Goal: Information Seeking & Learning: Learn about a topic

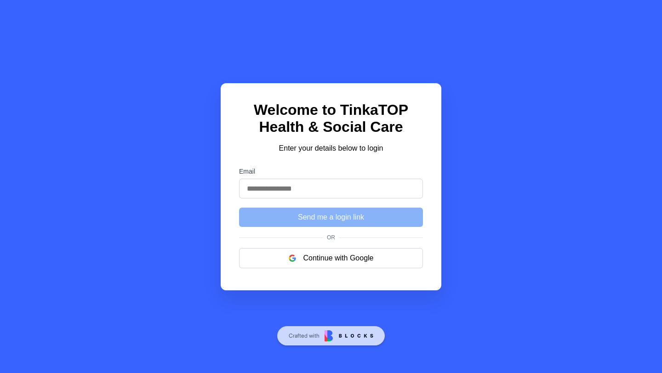
click at [310, 190] on input "Email" at bounding box center [331, 189] width 184 height 20
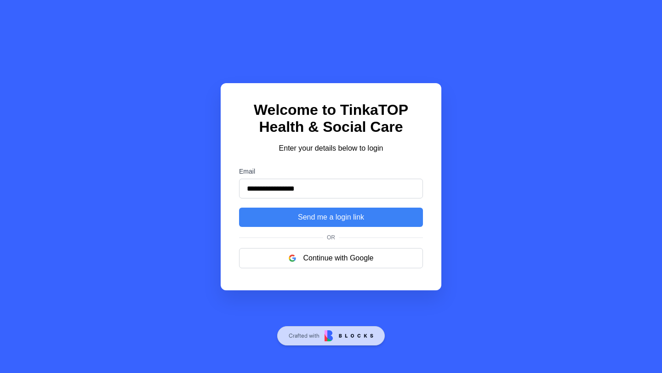
type input "**********"
click at [239, 208] on button "Send me a login link" at bounding box center [331, 217] width 184 height 19
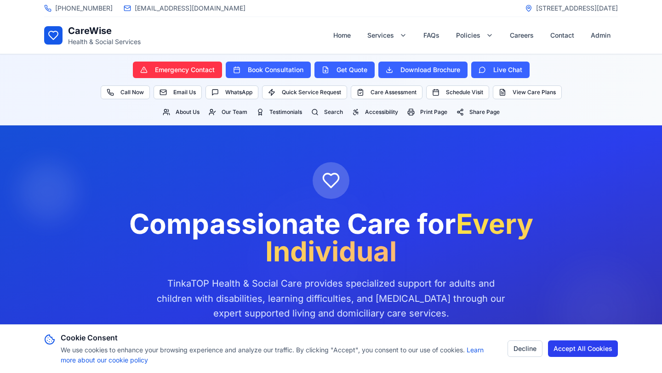
click at [579, 352] on button "Accept All Cookies" at bounding box center [583, 348] width 70 height 17
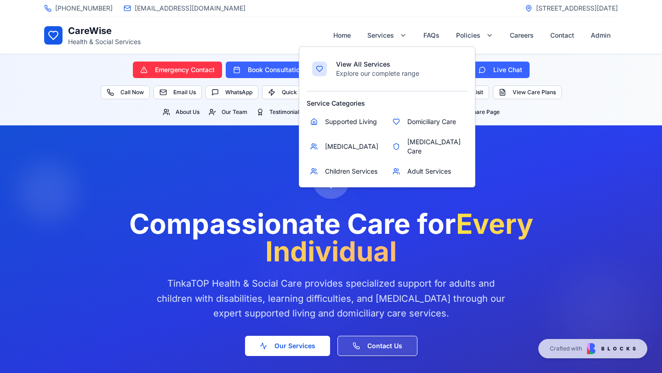
click at [351, 117] on span "Supported Living" at bounding box center [351, 121] width 52 height 9
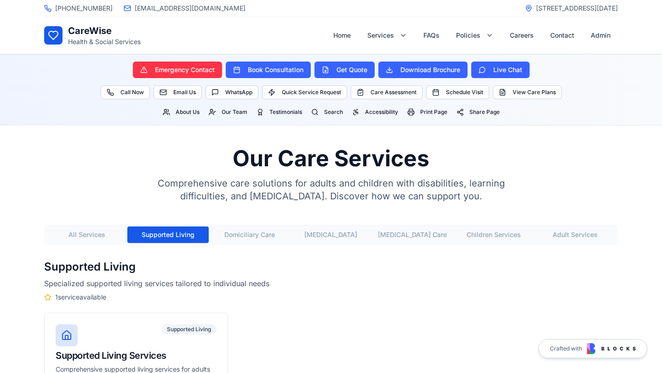
click at [69, 234] on button "All Services" at bounding box center [86, 234] width 81 height 17
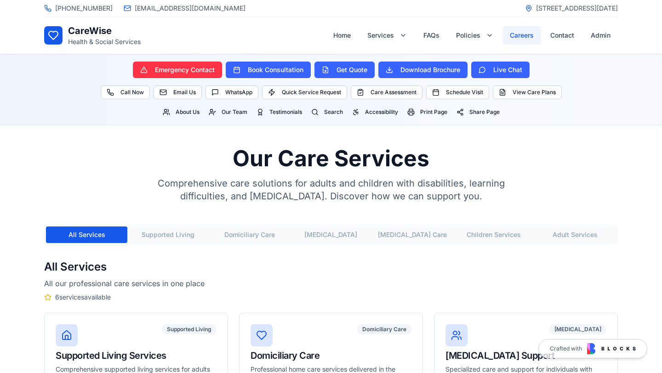
click at [517, 35] on button "Careers" at bounding box center [521, 35] width 39 height 18
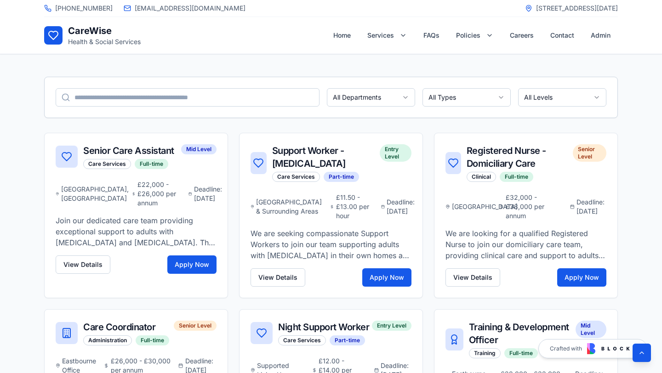
scroll to position [593, 0]
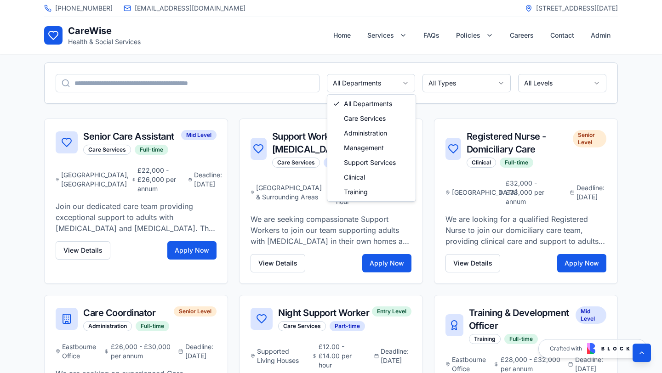
click at [346, 84] on html "+44 (0) 1234 567890 info@carewise-health.co.uk 15 Victoria Gardens, Brighton, E…" at bounding box center [331, 199] width 662 height 1585
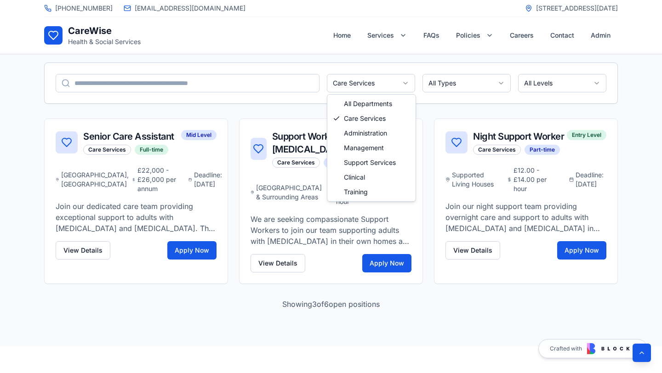
click at [388, 84] on html "+44 (0) 1234 567890 info@carewise-health.co.uk 15 Victoria Gardens, Brighton, E…" at bounding box center [331, 116] width 662 height 1418
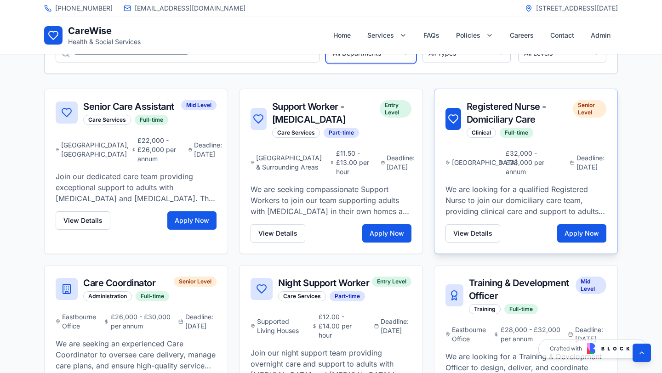
scroll to position [625, 0]
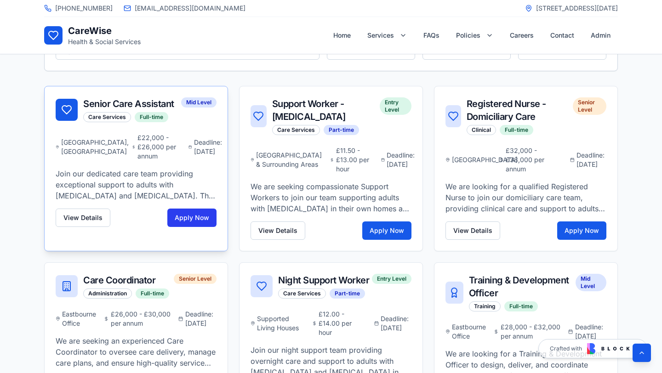
click at [188, 220] on button "Apply Now" at bounding box center [191, 218] width 49 height 18
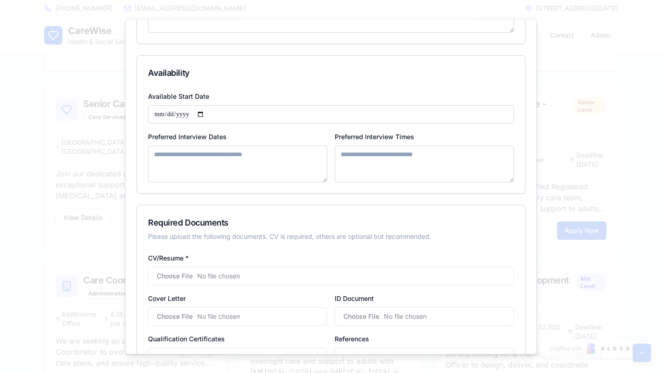
scroll to position [580, 0]
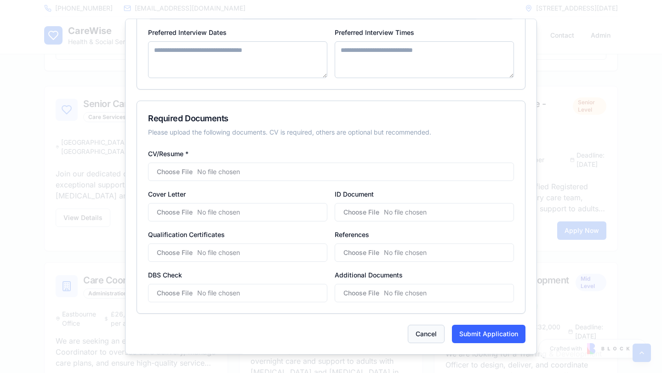
click at [432, 334] on button "Cancel" at bounding box center [425, 334] width 37 height 18
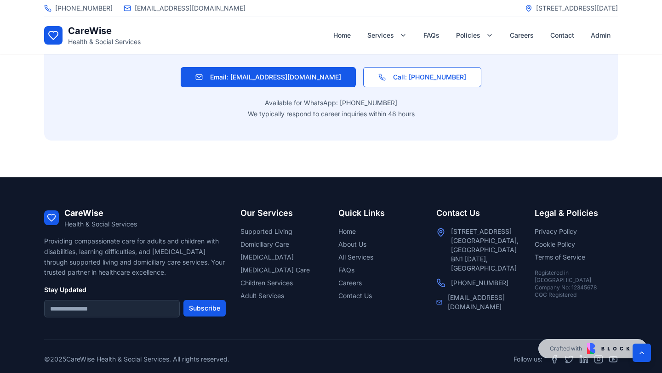
scroll to position [1166, 0]
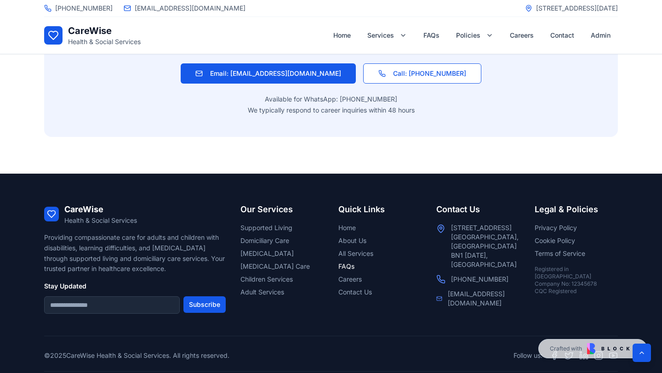
click at [340, 271] on link "FAQs" at bounding box center [379, 266] width 83 height 9
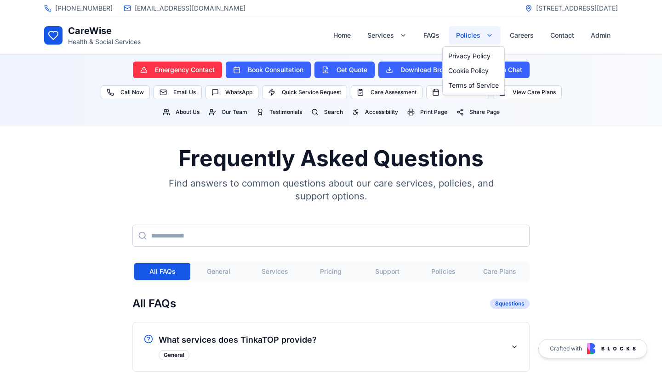
click at [470, 55] on link "Privacy Policy" at bounding box center [473, 56] width 58 height 15
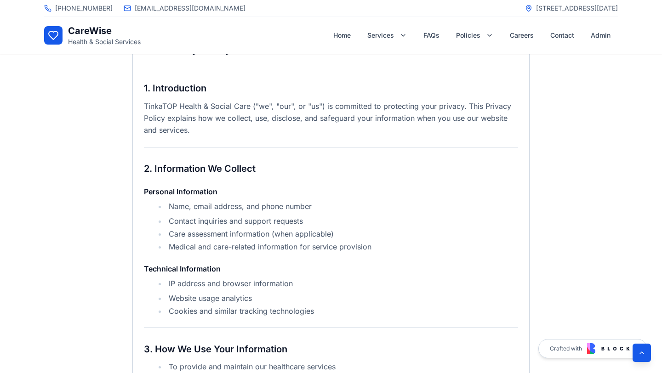
scroll to position [280, 0]
